Goal: Information Seeking & Learning: Learn about a topic

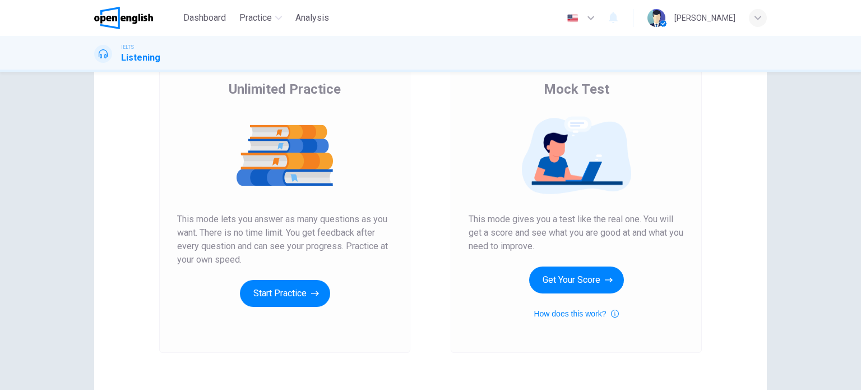
scroll to position [112, 0]
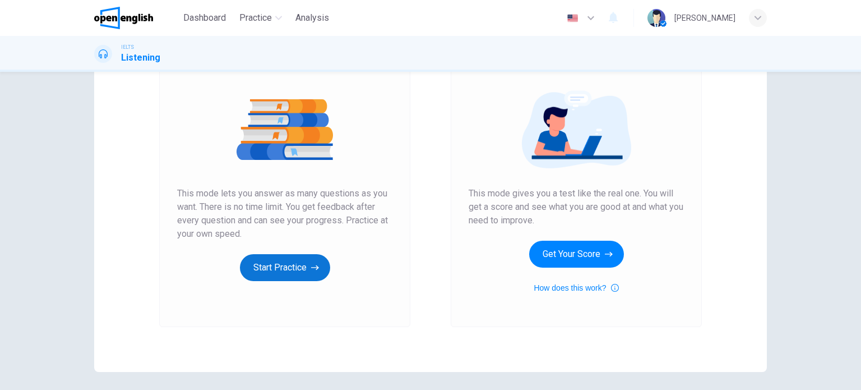
click at [262, 268] on button "Start Practice" at bounding box center [285, 267] width 90 height 27
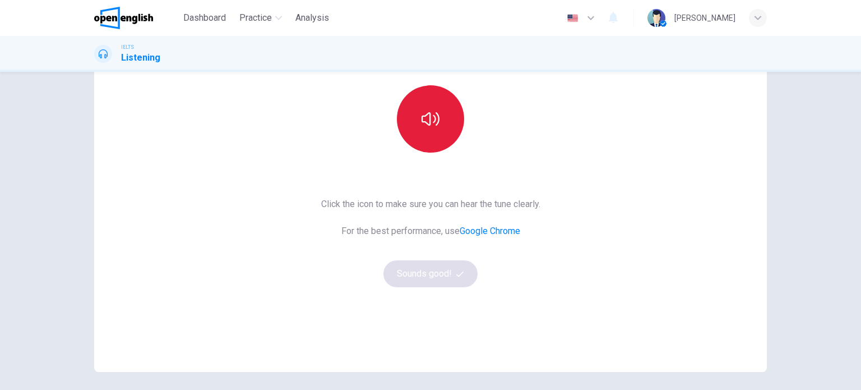
click at [417, 128] on button "button" at bounding box center [430, 118] width 67 height 67
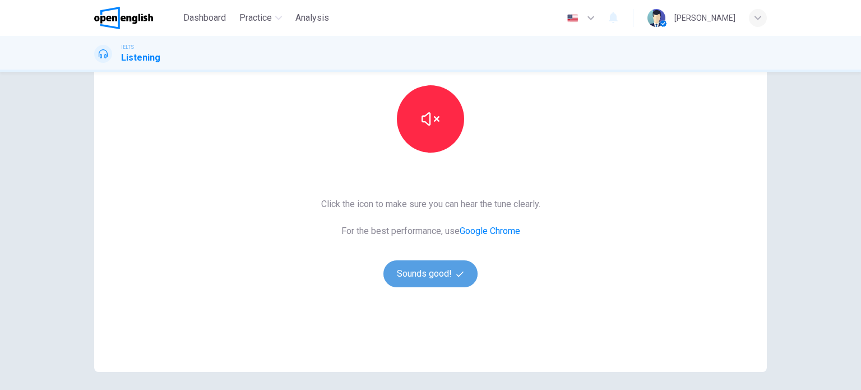
click at [447, 269] on button "Sounds good!" at bounding box center [430, 273] width 94 height 27
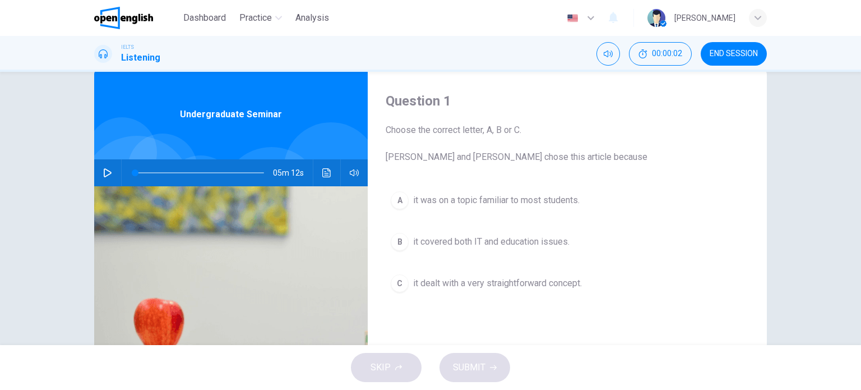
scroll to position [0, 0]
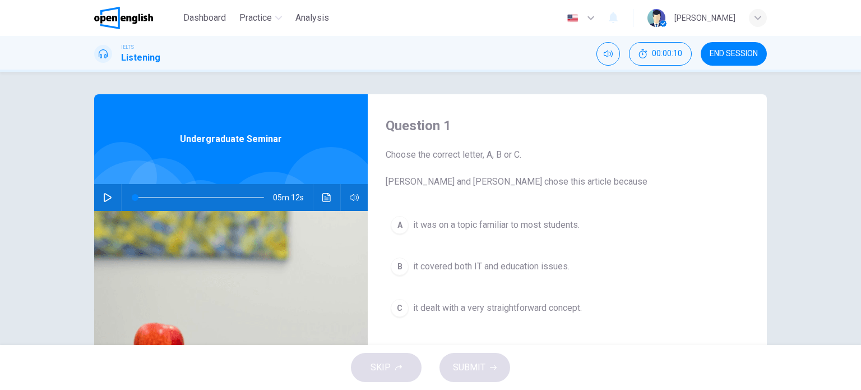
click at [103, 195] on icon "button" at bounding box center [107, 197] width 9 height 9
type input "*"
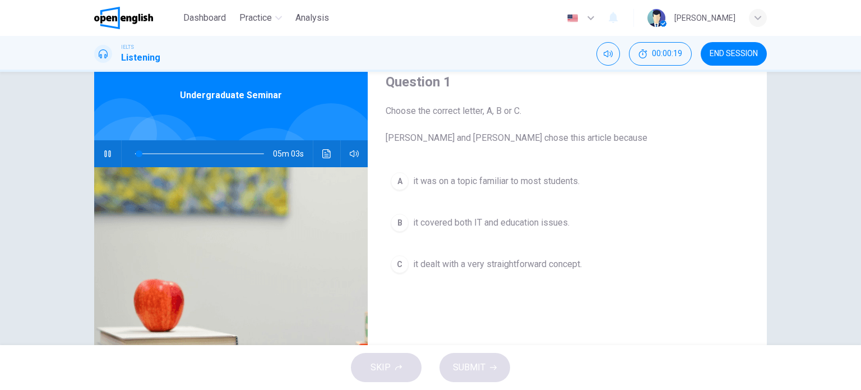
scroll to position [56, 0]
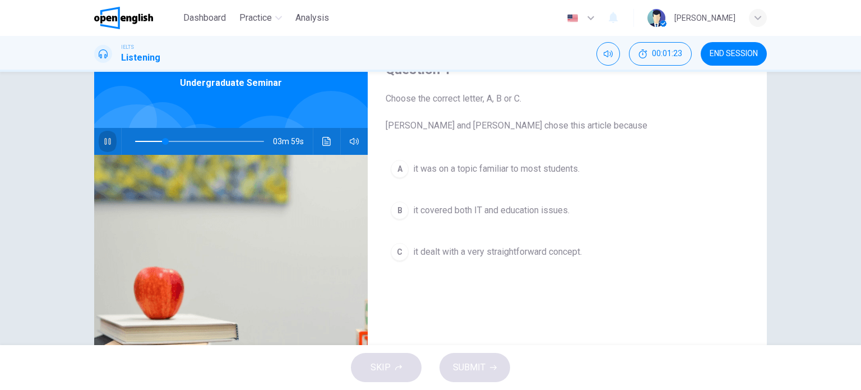
click at [108, 140] on icon "button" at bounding box center [107, 141] width 9 height 9
click at [401, 210] on div "B" at bounding box center [400, 210] width 18 height 18
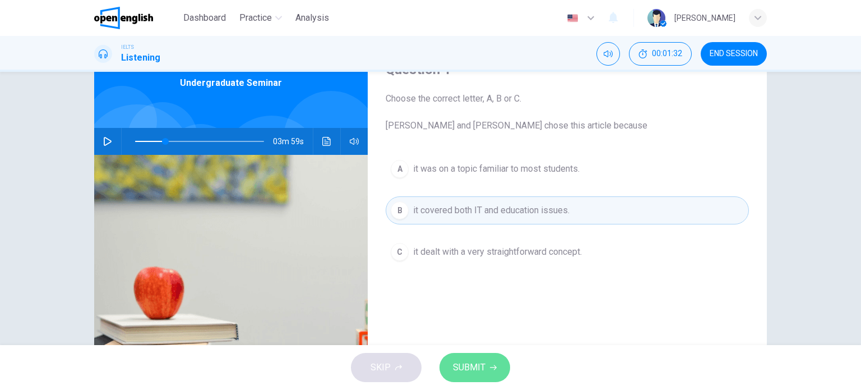
click at [475, 368] on span "SUBMIT" at bounding box center [469, 367] width 33 height 16
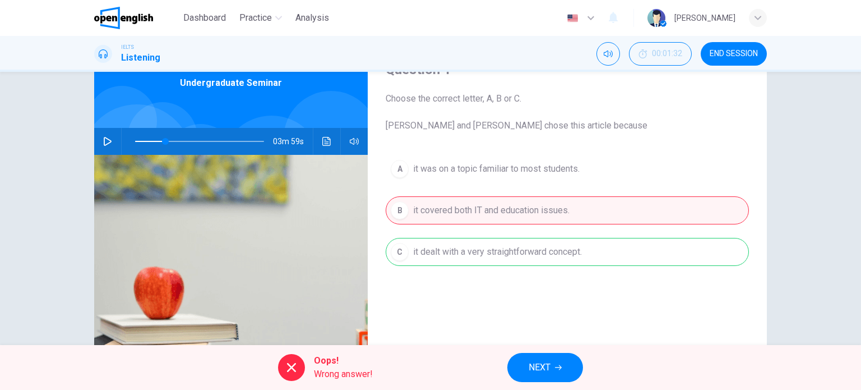
scroll to position [0, 0]
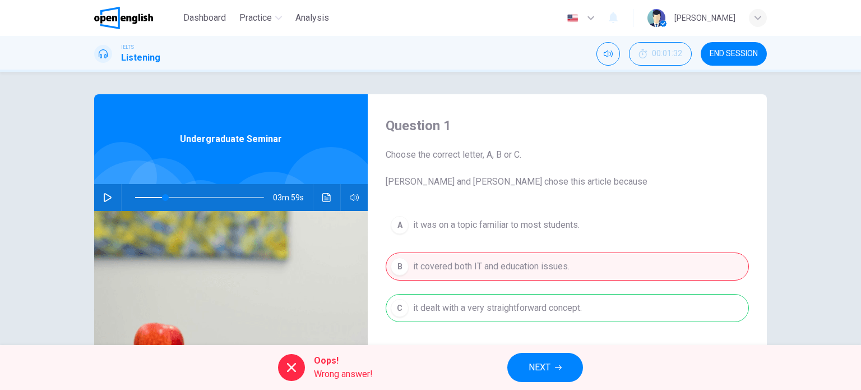
click at [462, 64] on div "IELTS Listening 00:01:32 END SESSION" at bounding box center [430, 54] width 709 height 24
click at [107, 201] on icon "button" at bounding box center [107, 197] width 9 height 9
click at [535, 358] on button "NEXT" at bounding box center [545, 367] width 76 height 29
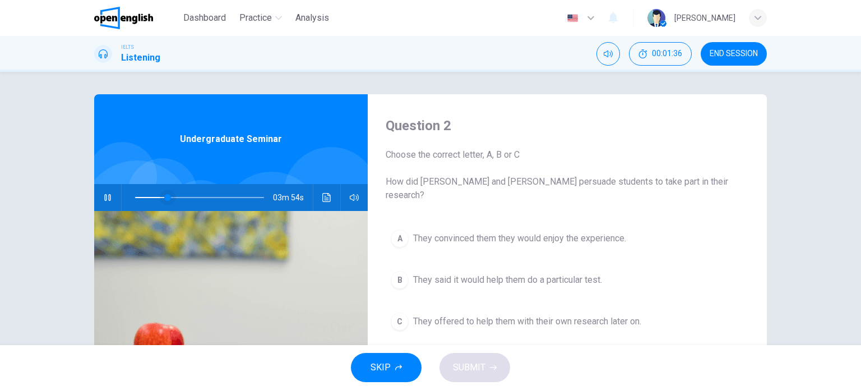
click at [164, 197] on span at bounding box center [167, 197] width 7 height 7
click at [105, 197] on icon "button" at bounding box center [107, 197] width 9 height 9
click at [106, 195] on icon "button" at bounding box center [107, 197] width 9 height 9
click at [395, 312] on div "C" at bounding box center [400, 321] width 18 height 18
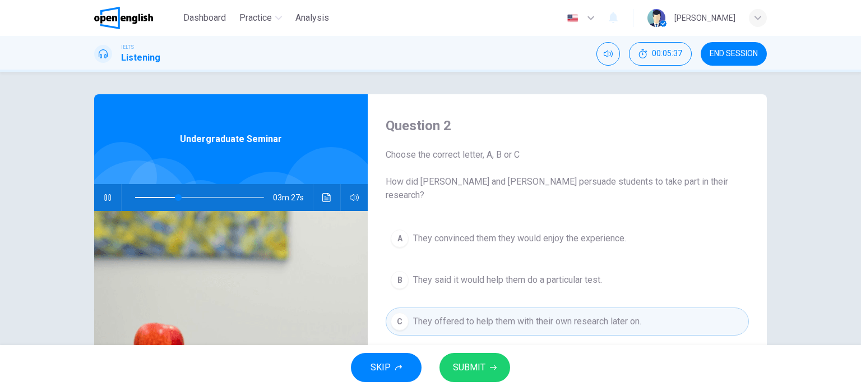
click at [457, 365] on span "SUBMIT" at bounding box center [469, 367] width 33 height 16
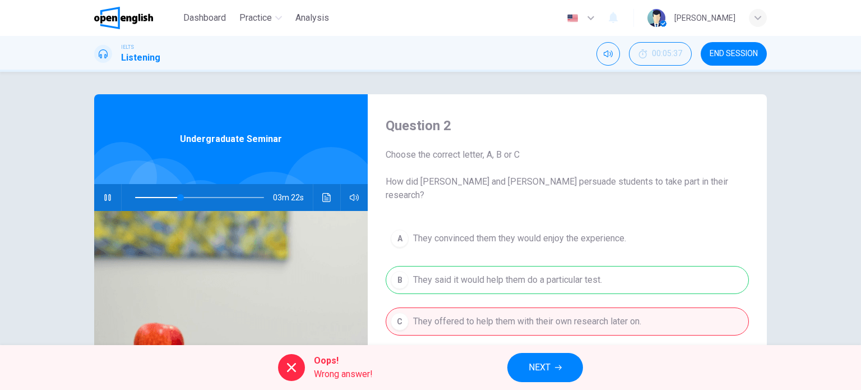
click at [104, 198] on icon "button" at bounding box center [107, 197] width 6 height 7
type input "**"
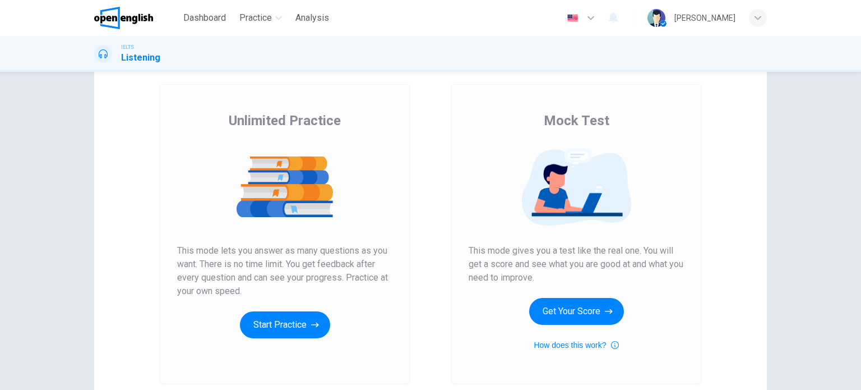
scroll to position [112, 0]
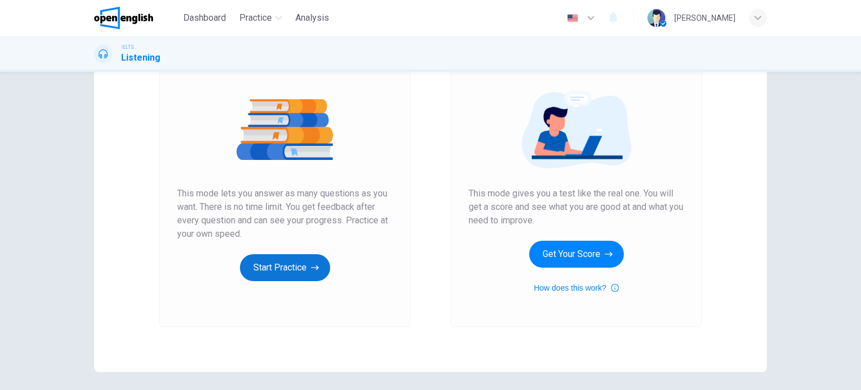
click at [307, 264] on button "Start Practice" at bounding box center [285, 267] width 90 height 27
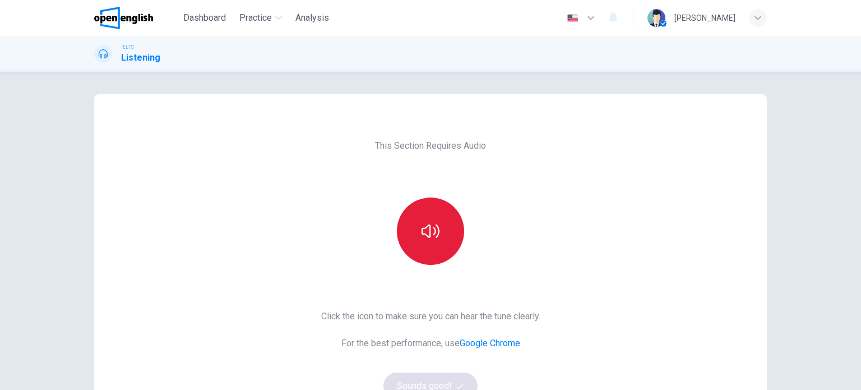
click at [455, 236] on button "button" at bounding box center [430, 230] width 67 height 67
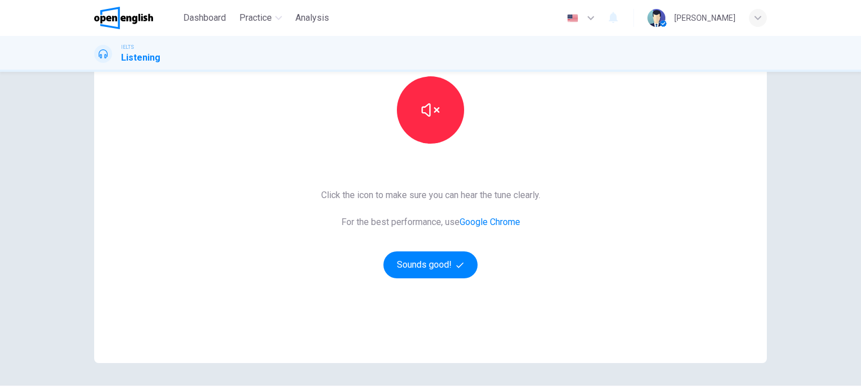
scroll to position [96, 0]
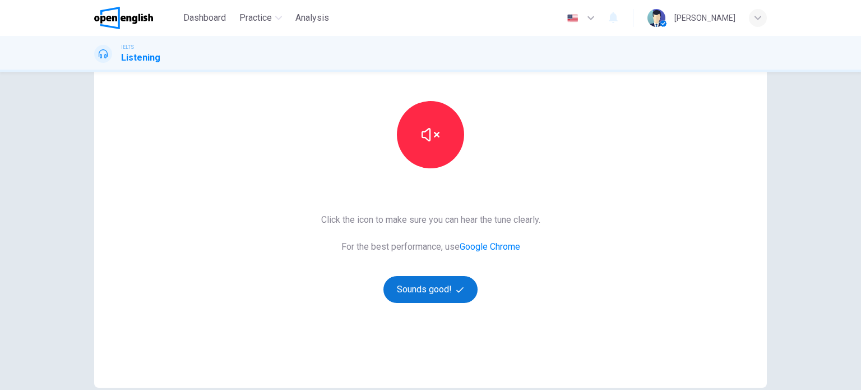
click at [444, 287] on button "Sounds good!" at bounding box center [430, 289] width 94 height 27
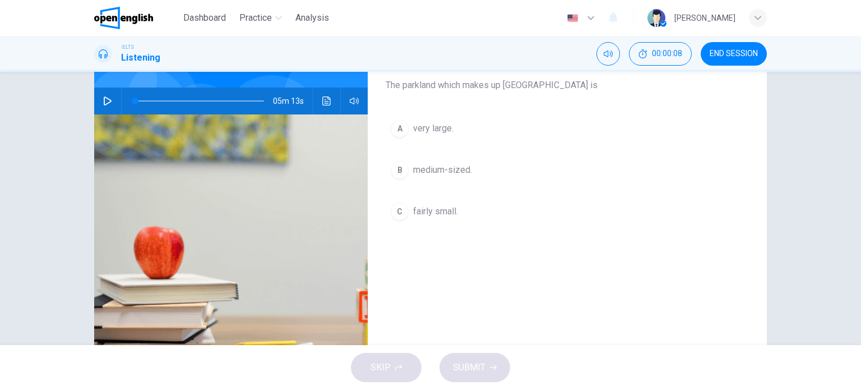
click at [108, 102] on icon "button" at bounding box center [107, 100] width 9 height 9
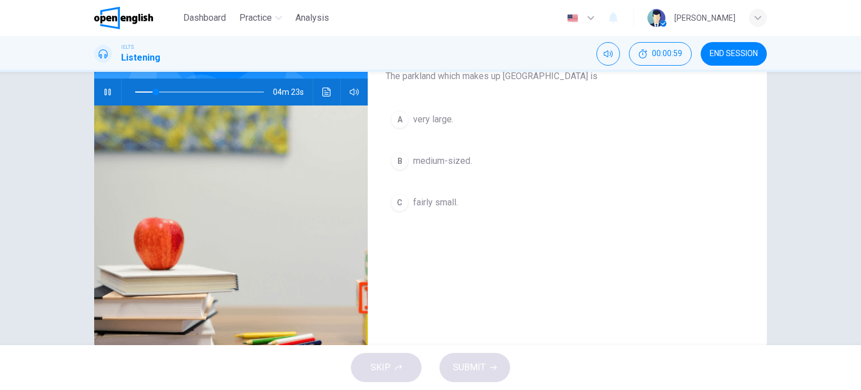
scroll to position [49, 0]
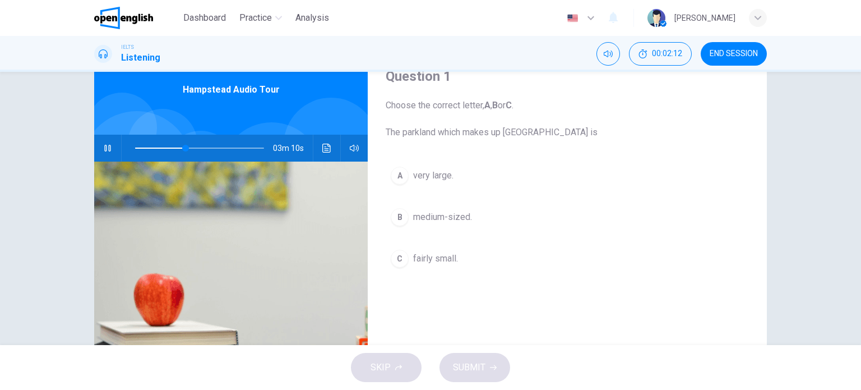
drag, startPoint x: 381, startPoint y: 132, endPoint x: 457, endPoint y: 137, distance: 76.4
click at [457, 137] on div "Question 1 Choose the correct letter, A , B or C . The parkland which makes up …" at bounding box center [567, 240] width 399 height 390
click at [456, 137] on span "Choose the correct letter, A , B or C . The parkland which makes up [GEOGRAPHIC…" at bounding box center [567, 119] width 363 height 40
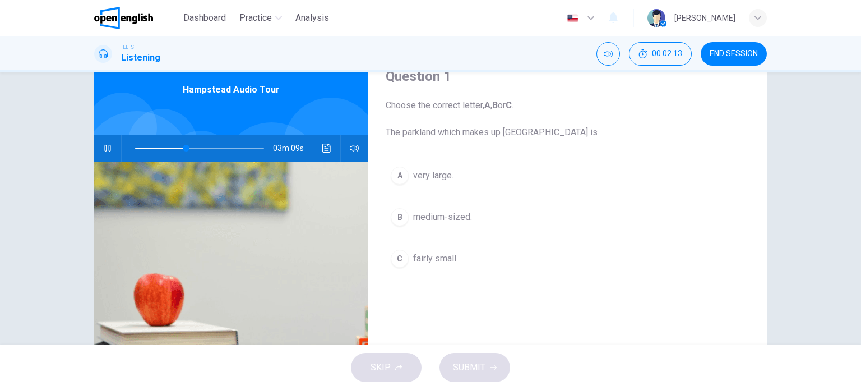
click at [456, 136] on span "Choose the correct letter, A , B or C . The parkland which makes up [GEOGRAPHIC…" at bounding box center [567, 119] width 363 height 40
click at [460, 131] on span "Choose the correct letter, A , B or C . The parkland which makes up [GEOGRAPHIC…" at bounding box center [567, 119] width 363 height 40
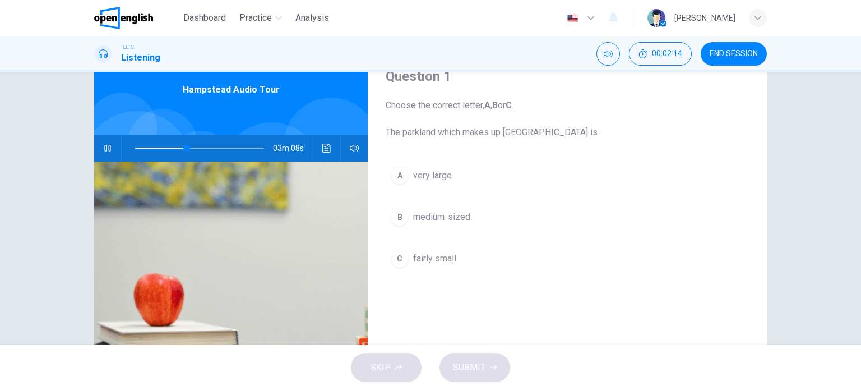
click at [460, 131] on span "Choose the correct letter, A , B or C . The parkland which makes up [GEOGRAPHIC…" at bounding box center [567, 119] width 363 height 40
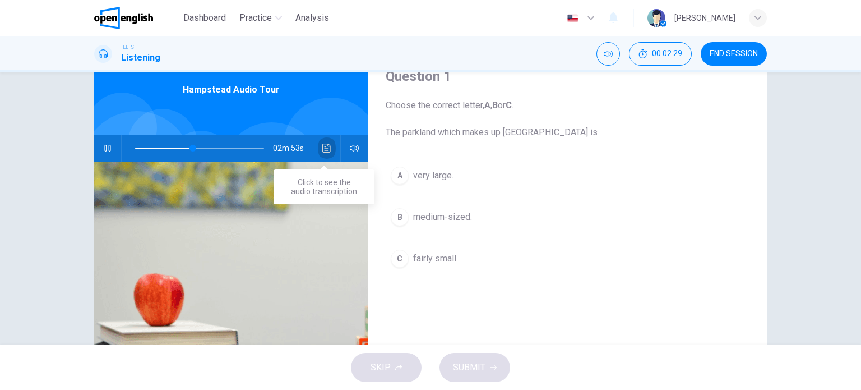
click at [324, 149] on icon "Click to see the audio transcription" at bounding box center [326, 148] width 9 height 9
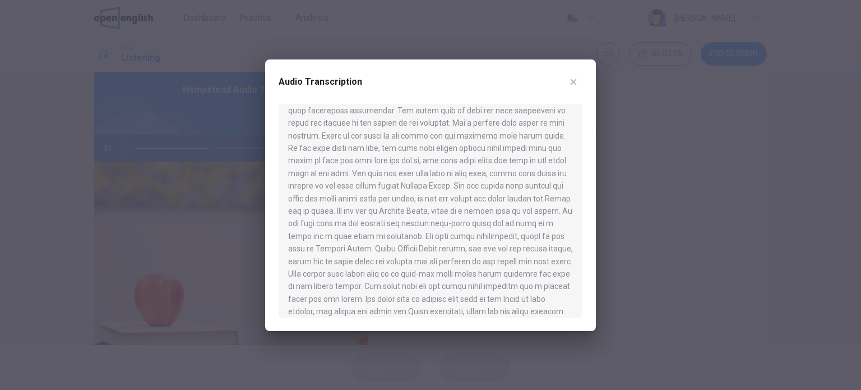
scroll to position [392, 0]
click at [570, 84] on icon "button" at bounding box center [573, 81] width 9 height 9
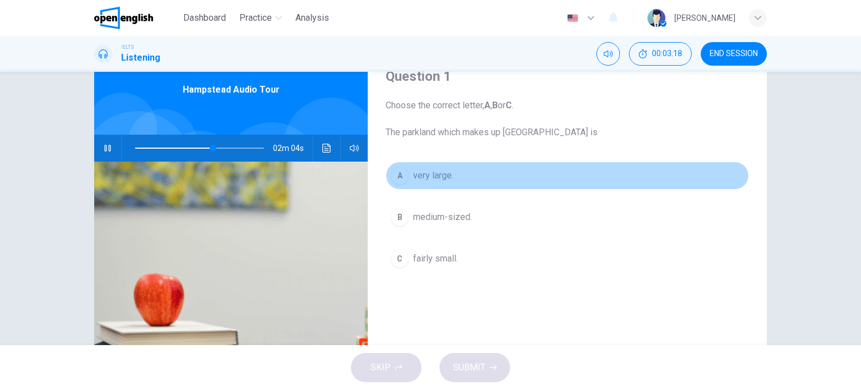
click at [395, 170] on div "A" at bounding box center [400, 176] width 18 height 18
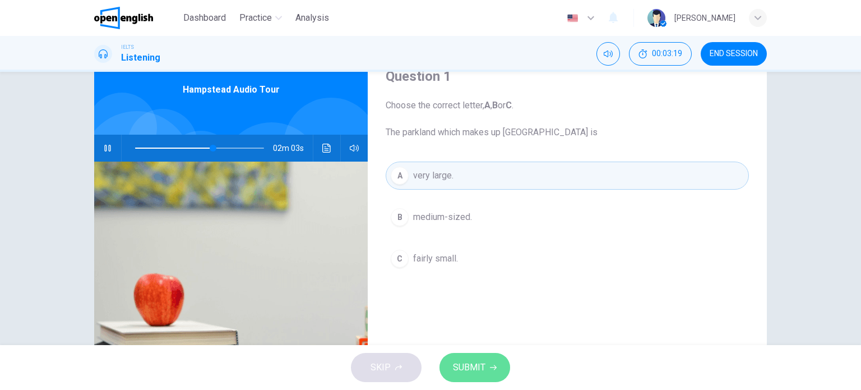
click at [461, 361] on span "SUBMIT" at bounding box center [469, 367] width 33 height 16
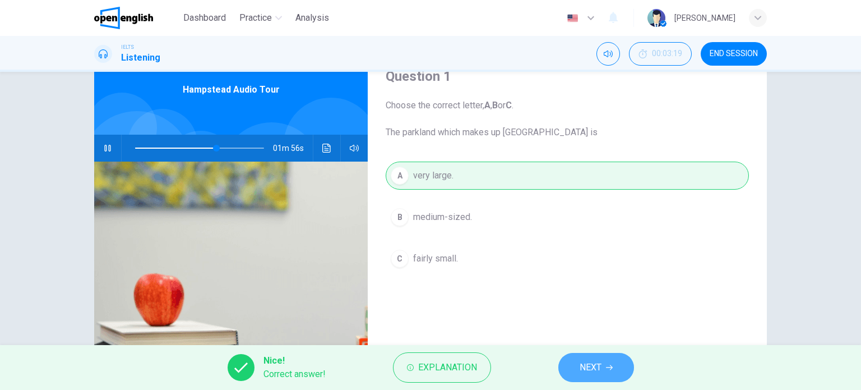
click at [582, 364] on span "NEXT" at bounding box center [591, 367] width 22 height 16
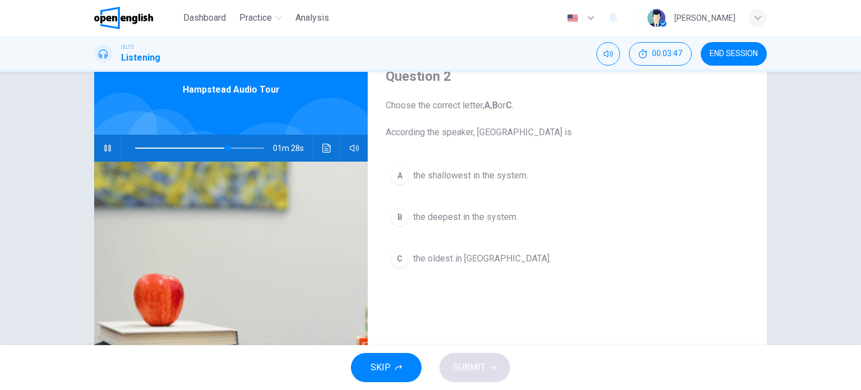
click at [181, 147] on span at bounding box center [199, 148] width 129 height 16
click at [395, 219] on div "B" at bounding box center [400, 217] width 18 height 18
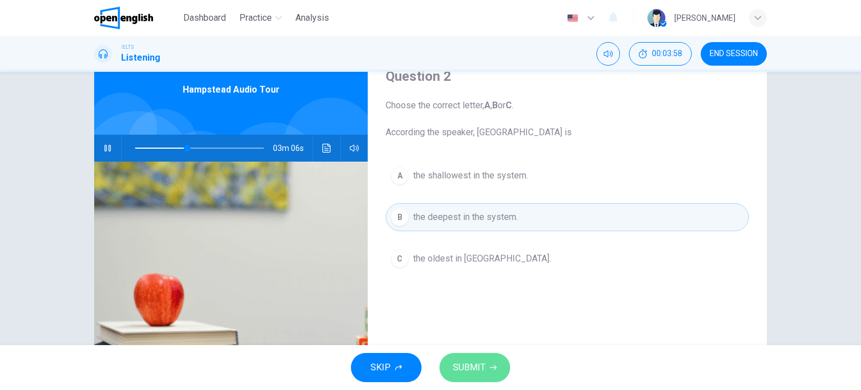
click at [491, 374] on button "SUBMIT" at bounding box center [475, 367] width 71 height 29
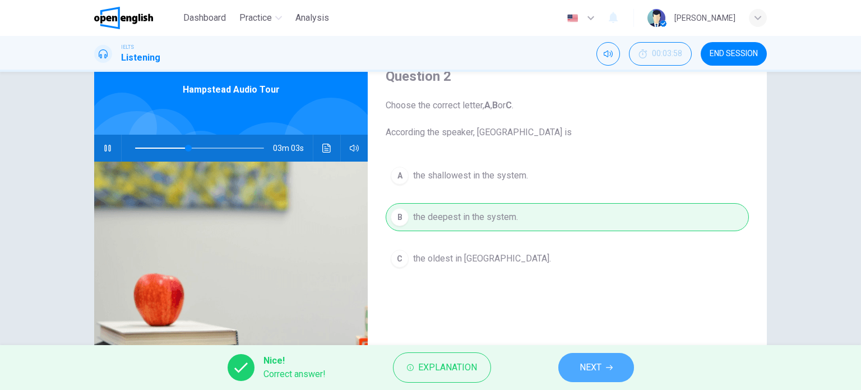
click at [594, 374] on span "NEXT" at bounding box center [591, 367] width 22 height 16
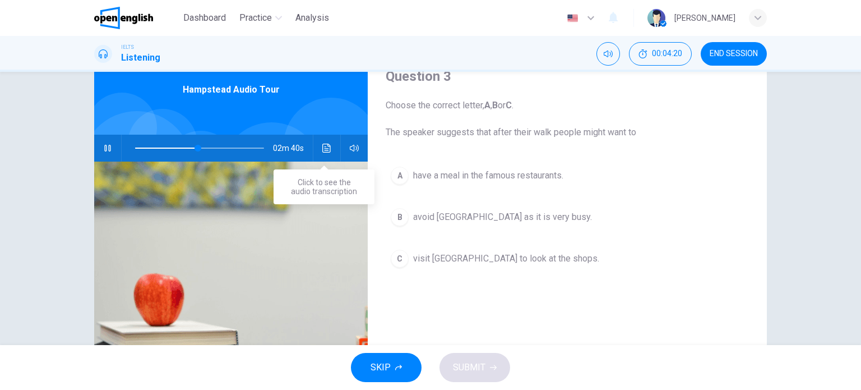
click at [322, 147] on icon "Click to see the audio transcription" at bounding box center [326, 148] width 9 height 9
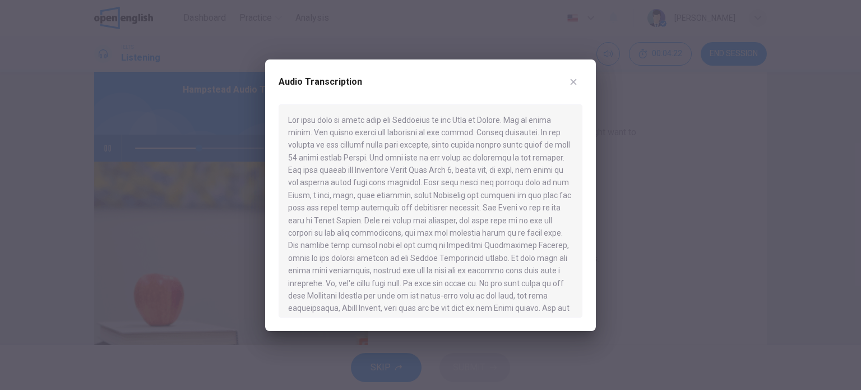
click at [695, 156] on div at bounding box center [430, 195] width 861 height 390
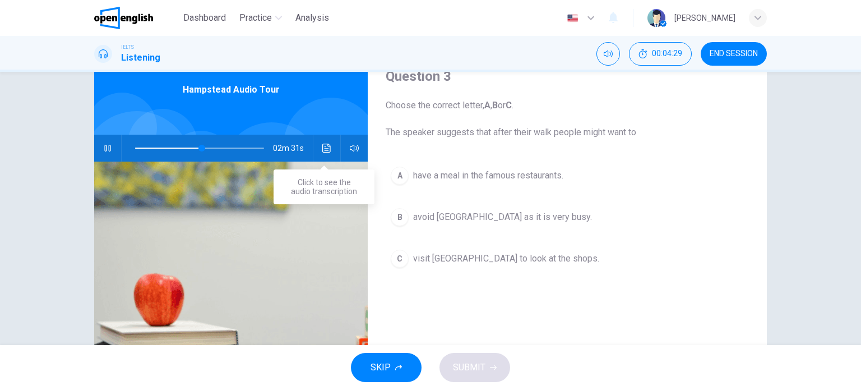
click at [323, 151] on icon "Click to see the audio transcription" at bounding box center [326, 148] width 9 height 9
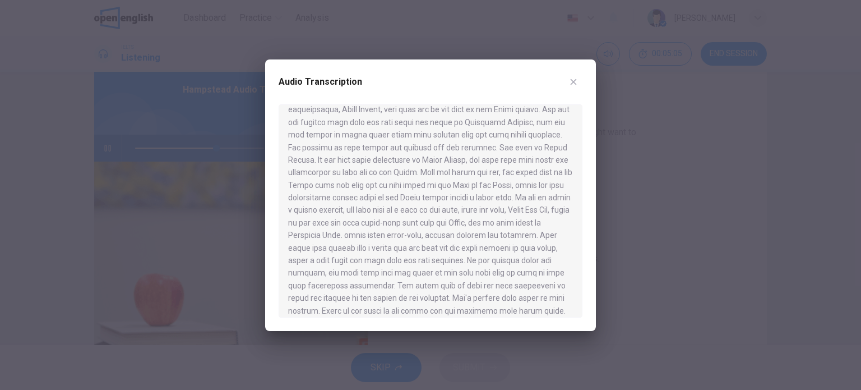
scroll to position [224, 0]
click at [576, 81] on icon "button" at bounding box center [573, 81] width 9 height 9
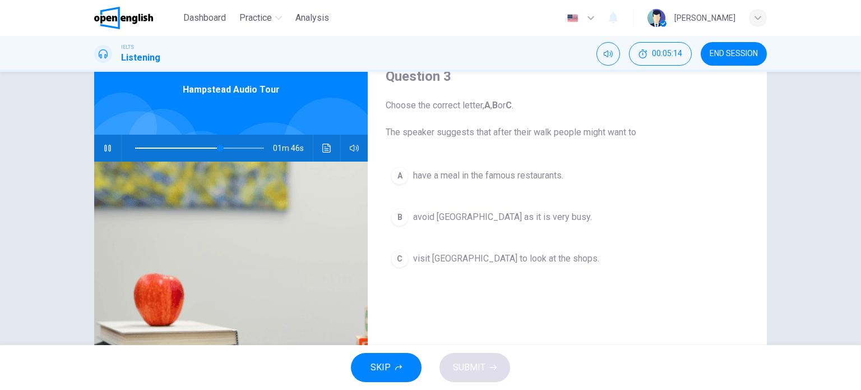
click at [491, 266] on button "C visit [GEOGRAPHIC_DATA] to look at the shops." at bounding box center [567, 258] width 363 height 28
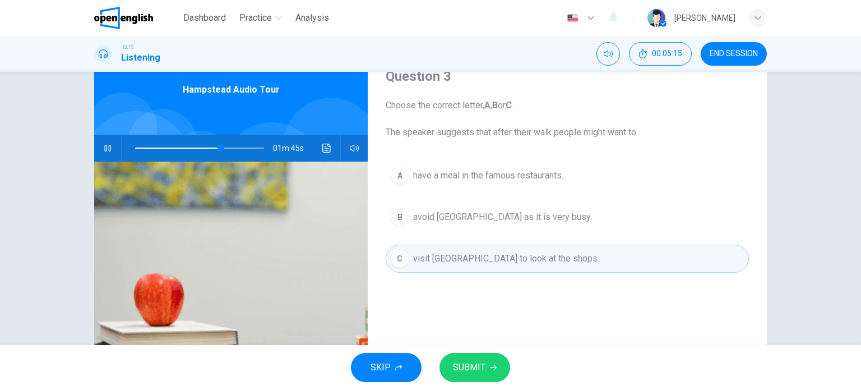
click at [483, 370] on span "SUBMIT" at bounding box center [469, 367] width 33 height 16
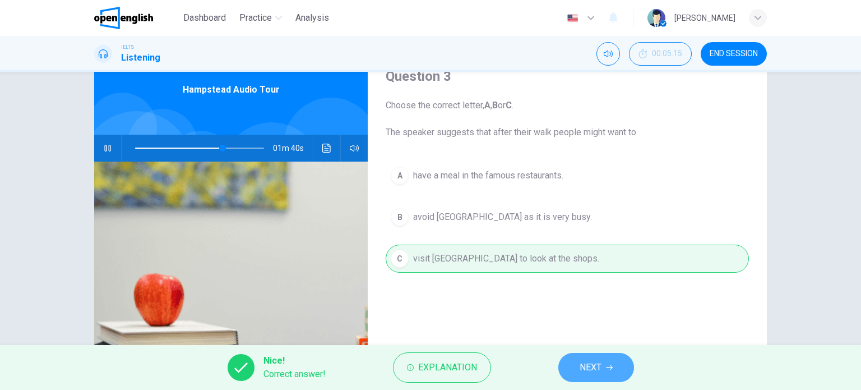
click at [574, 369] on button "NEXT" at bounding box center [596, 367] width 76 height 29
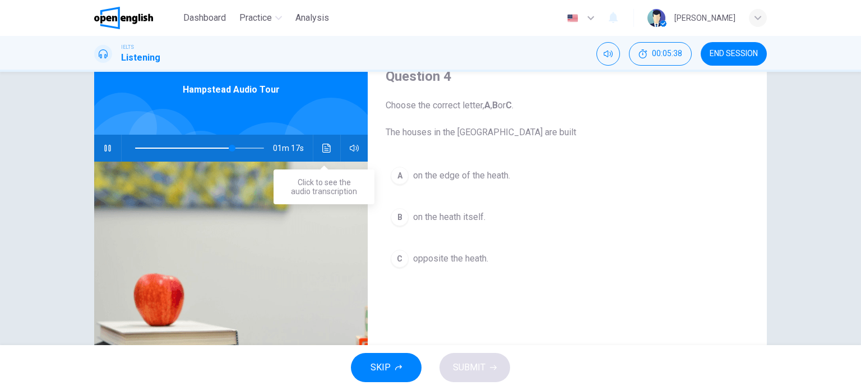
click at [322, 149] on icon "Click to see the audio transcription" at bounding box center [326, 148] width 9 height 9
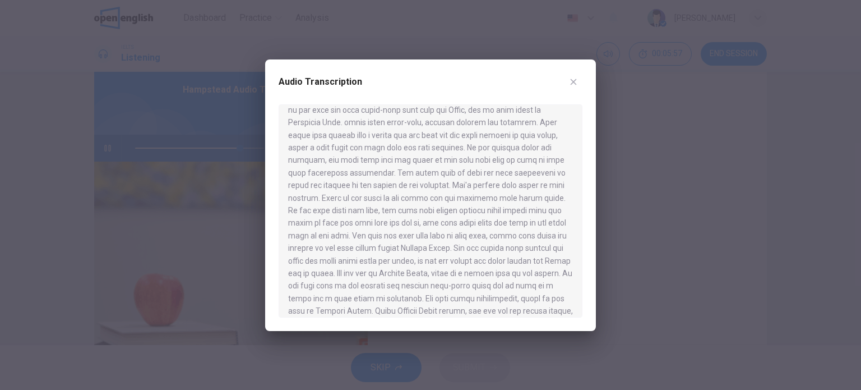
scroll to position [336, 0]
click at [570, 83] on icon "button" at bounding box center [573, 81] width 9 height 9
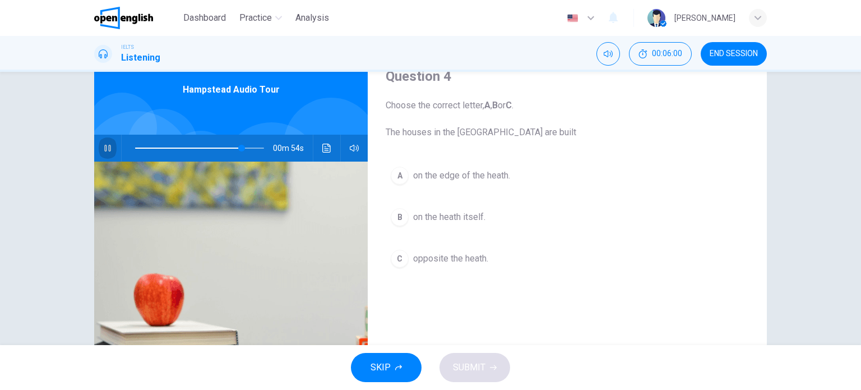
click at [103, 147] on icon "button" at bounding box center [107, 148] width 9 height 9
click at [325, 149] on icon "Click to see the audio transcription" at bounding box center [326, 148] width 9 height 9
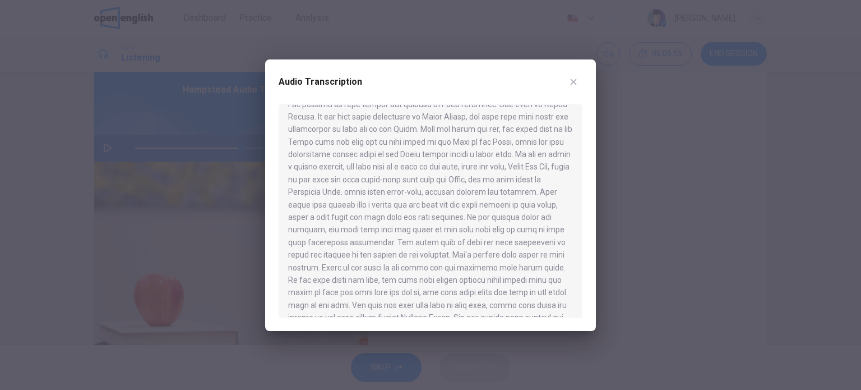
scroll to position [222, 0]
drag, startPoint x: 286, startPoint y: 160, endPoint x: 374, endPoint y: 169, distance: 88.5
click at [374, 169] on div at bounding box center [431, 210] width 304 height 213
drag, startPoint x: 399, startPoint y: 156, endPoint x: 417, endPoint y: 168, distance: 21.3
click at [417, 168] on div at bounding box center [431, 210] width 304 height 213
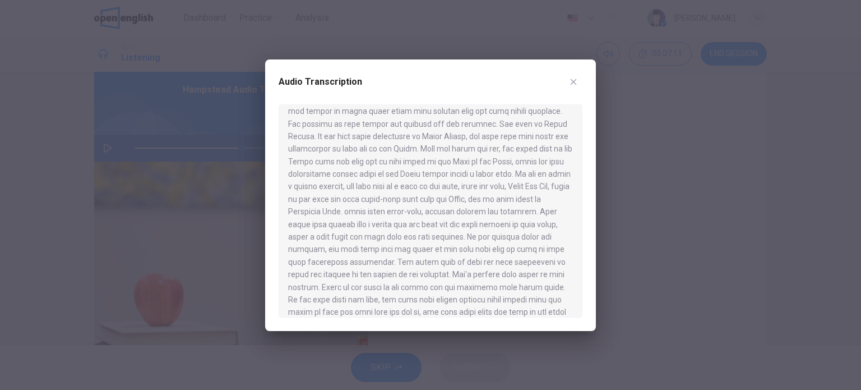
click at [574, 84] on icon "button" at bounding box center [573, 81] width 9 height 9
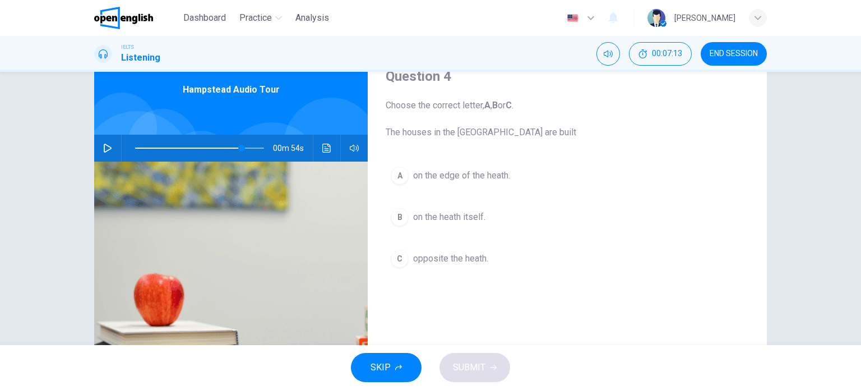
click at [454, 220] on span "on the heath itself." at bounding box center [449, 216] width 72 height 13
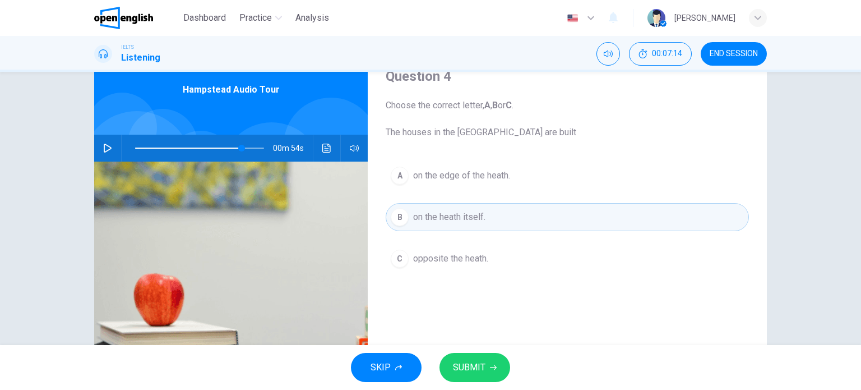
click at [473, 366] on span "SUBMIT" at bounding box center [469, 367] width 33 height 16
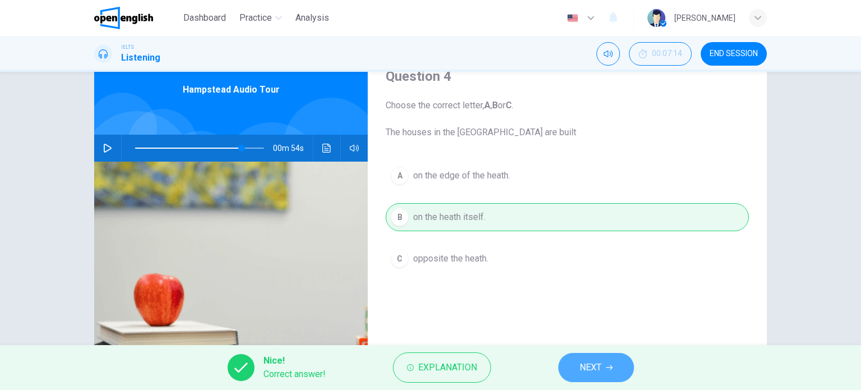
click at [592, 371] on span "NEXT" at bounding box center [591, 367] width 22 height 16
type input "**"
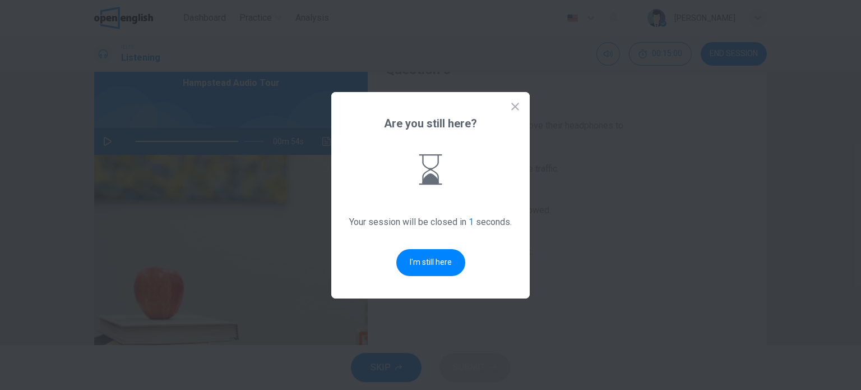
scroll to position [0, 0]
